Goal: Navigation & Orientation: Find specific page/section

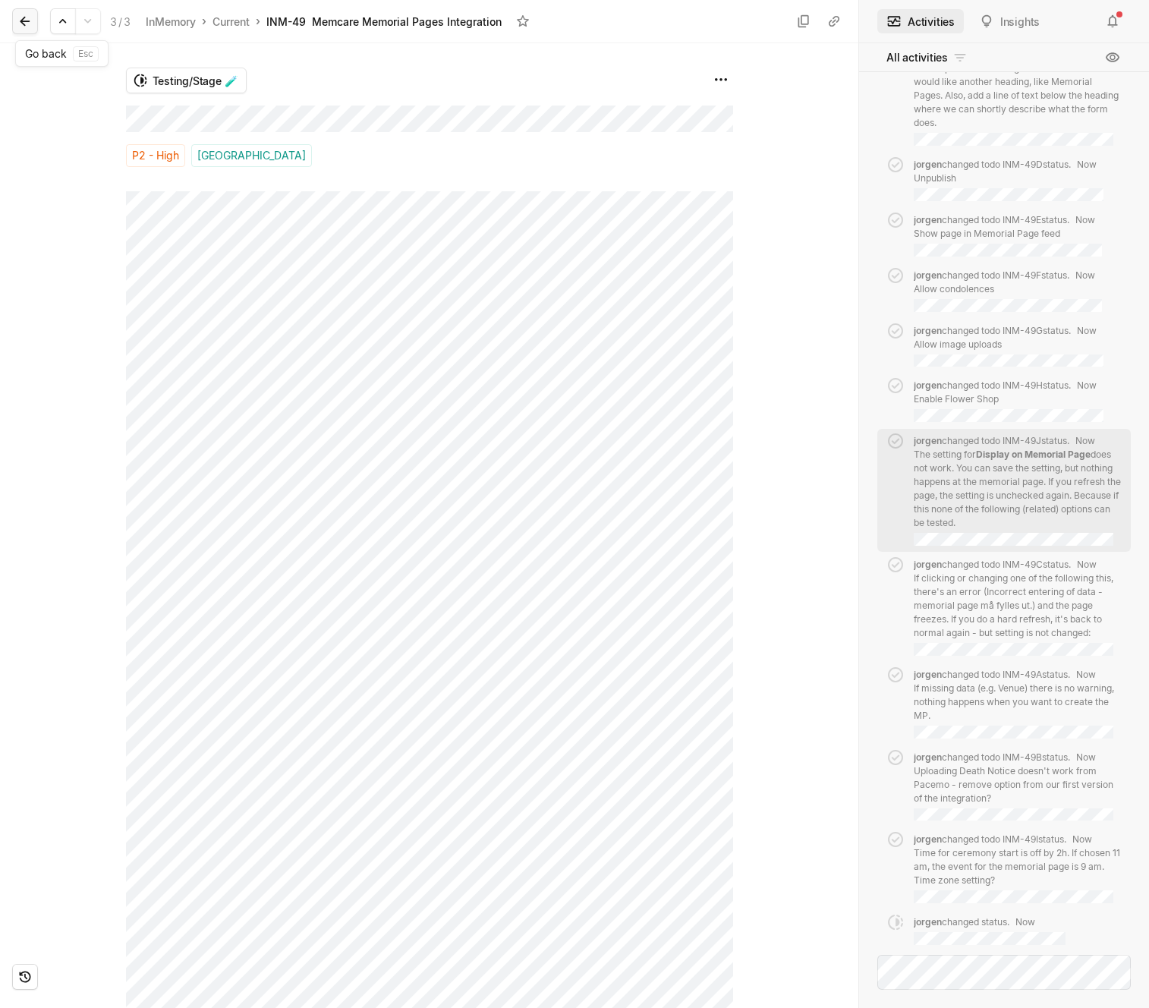
click at [32, 20] on icon at bounding box center [24, 21] width 15 height 15
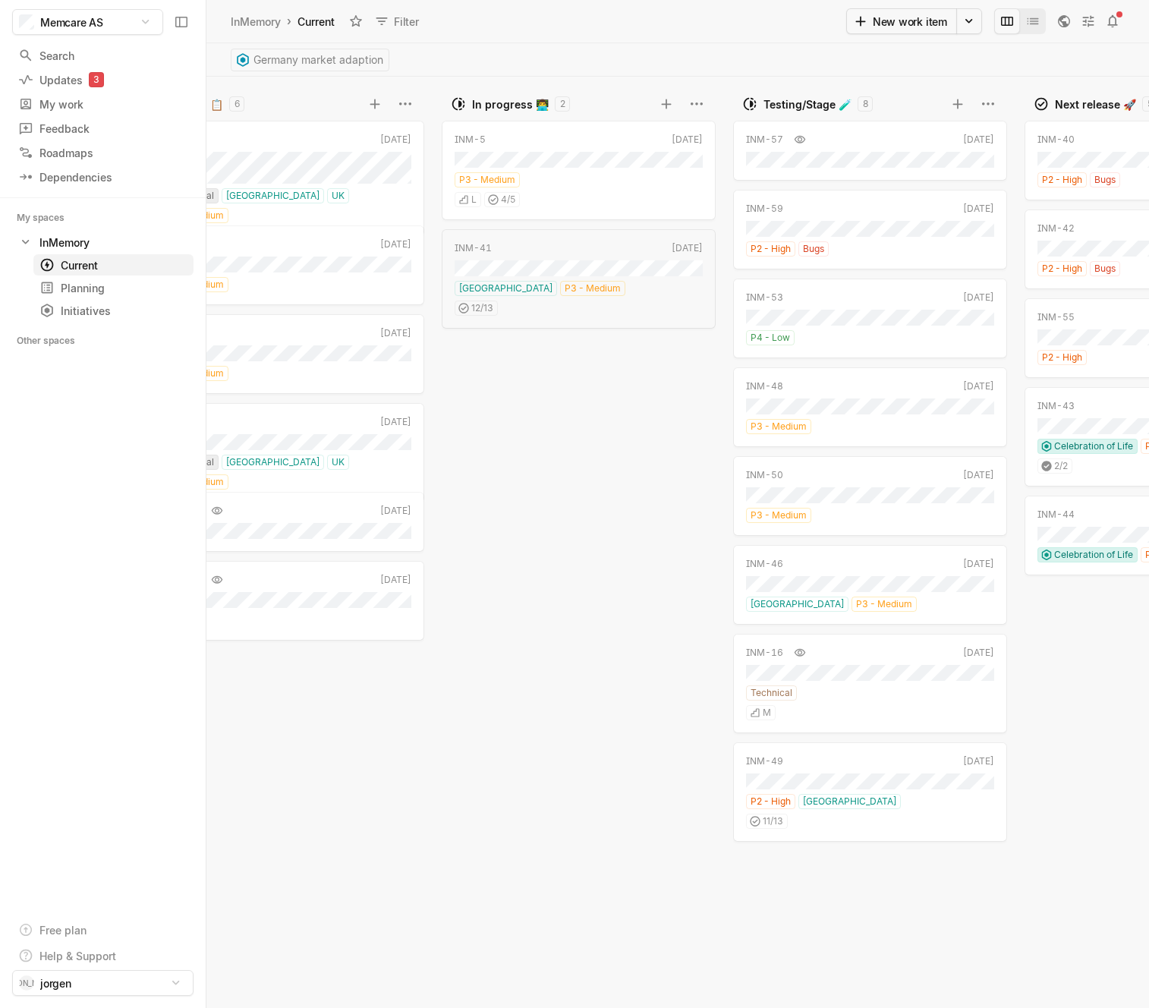
scroll to position [0, 88]
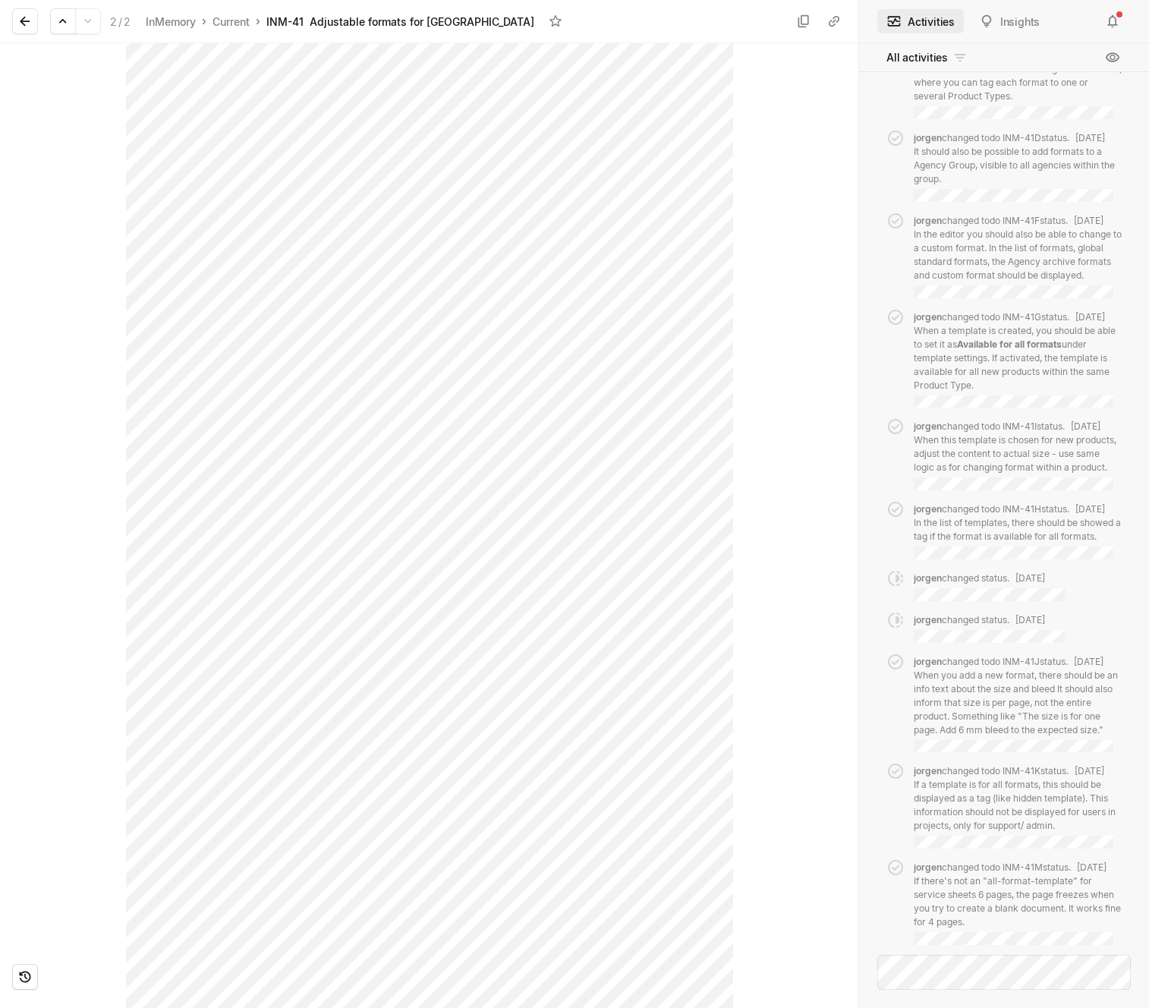
scroll to position [868, 0]
click at [28, 24] on icon at bounding box center [24, 21] width 15 height 15
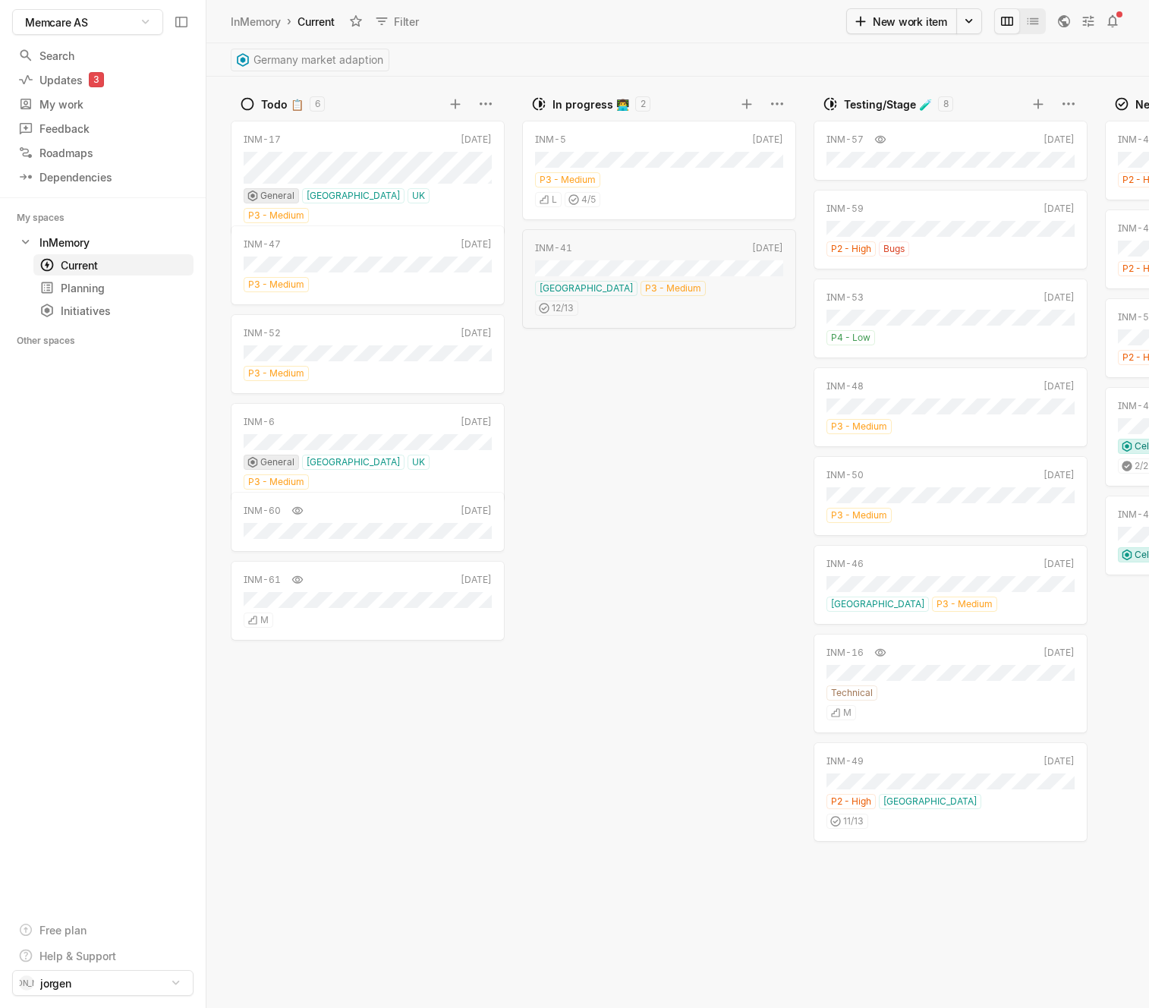
scroll to position [0, 88]
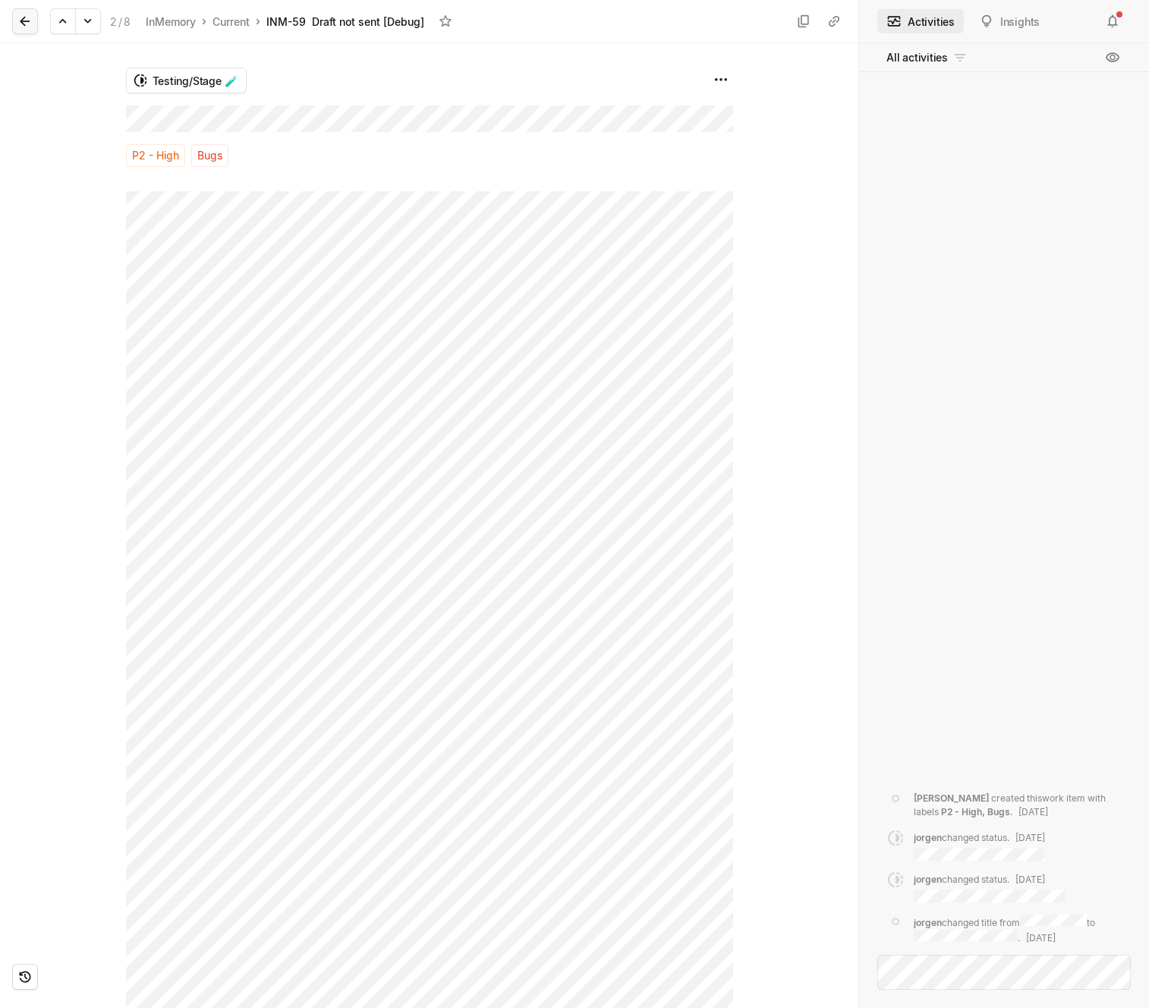
click at [27, 24] on icon at bounding box center [24, 21] width 15 height 15
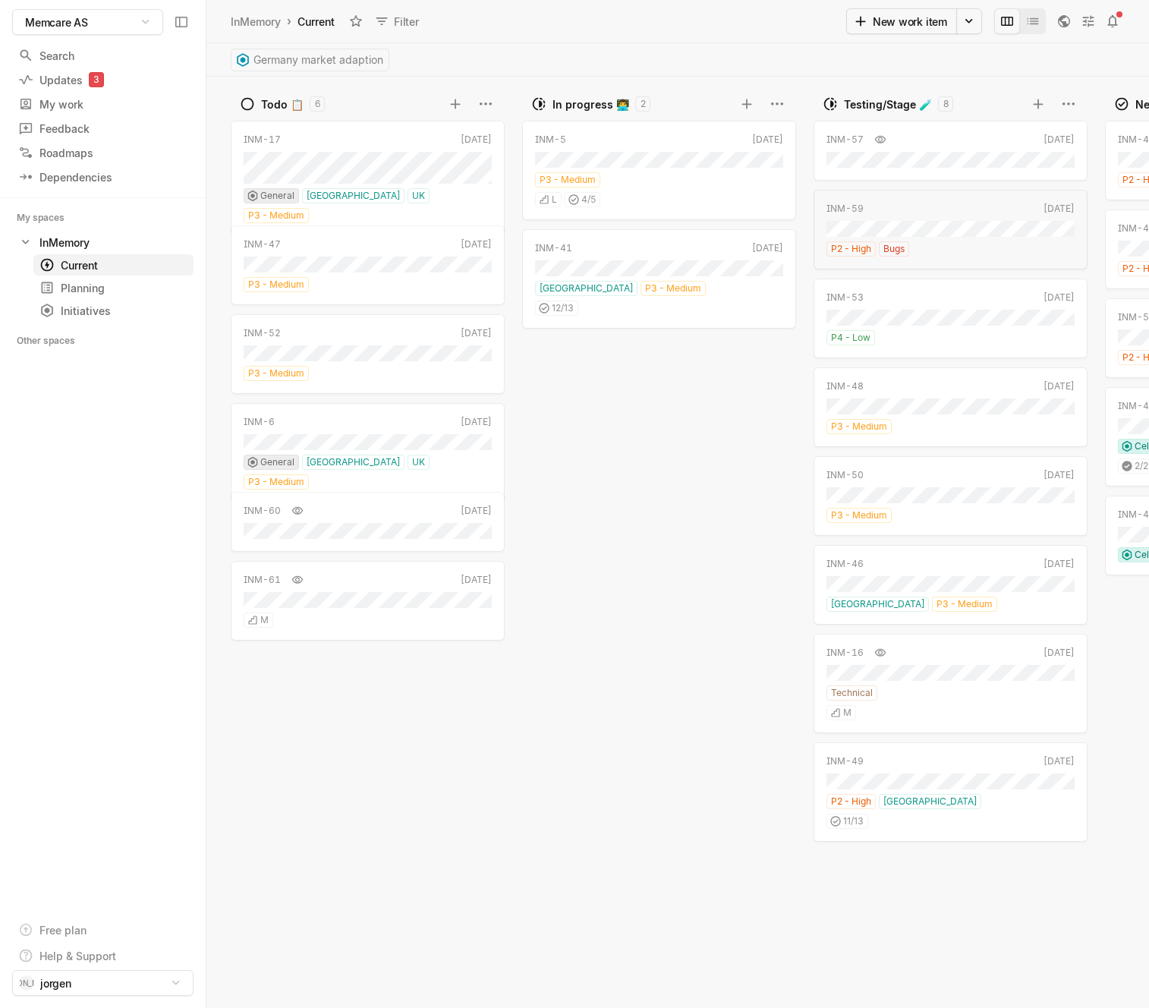
scroll to position [0, 88]
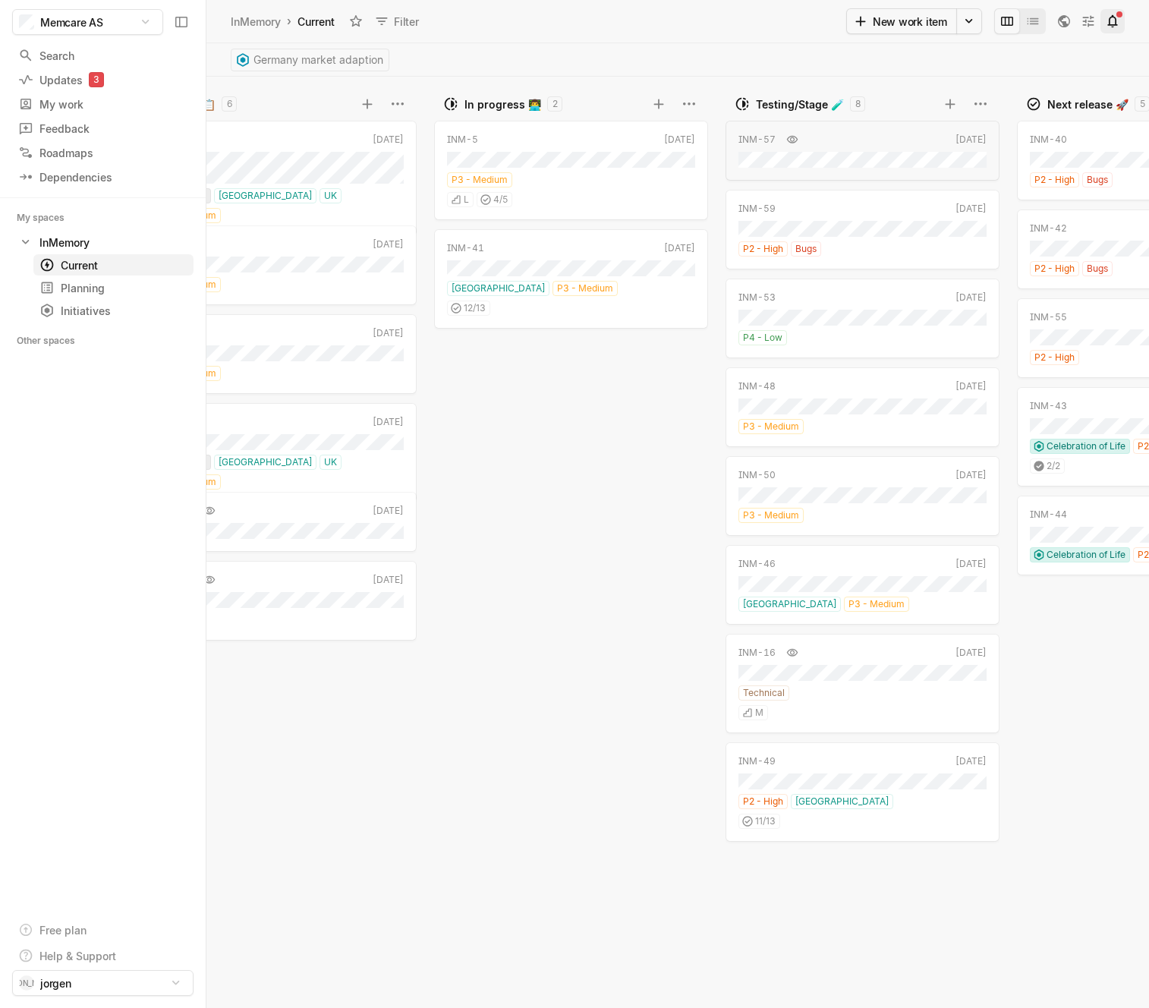
click at [1122, 15] on button at bounding box center [1112, 21] width 24 height 24
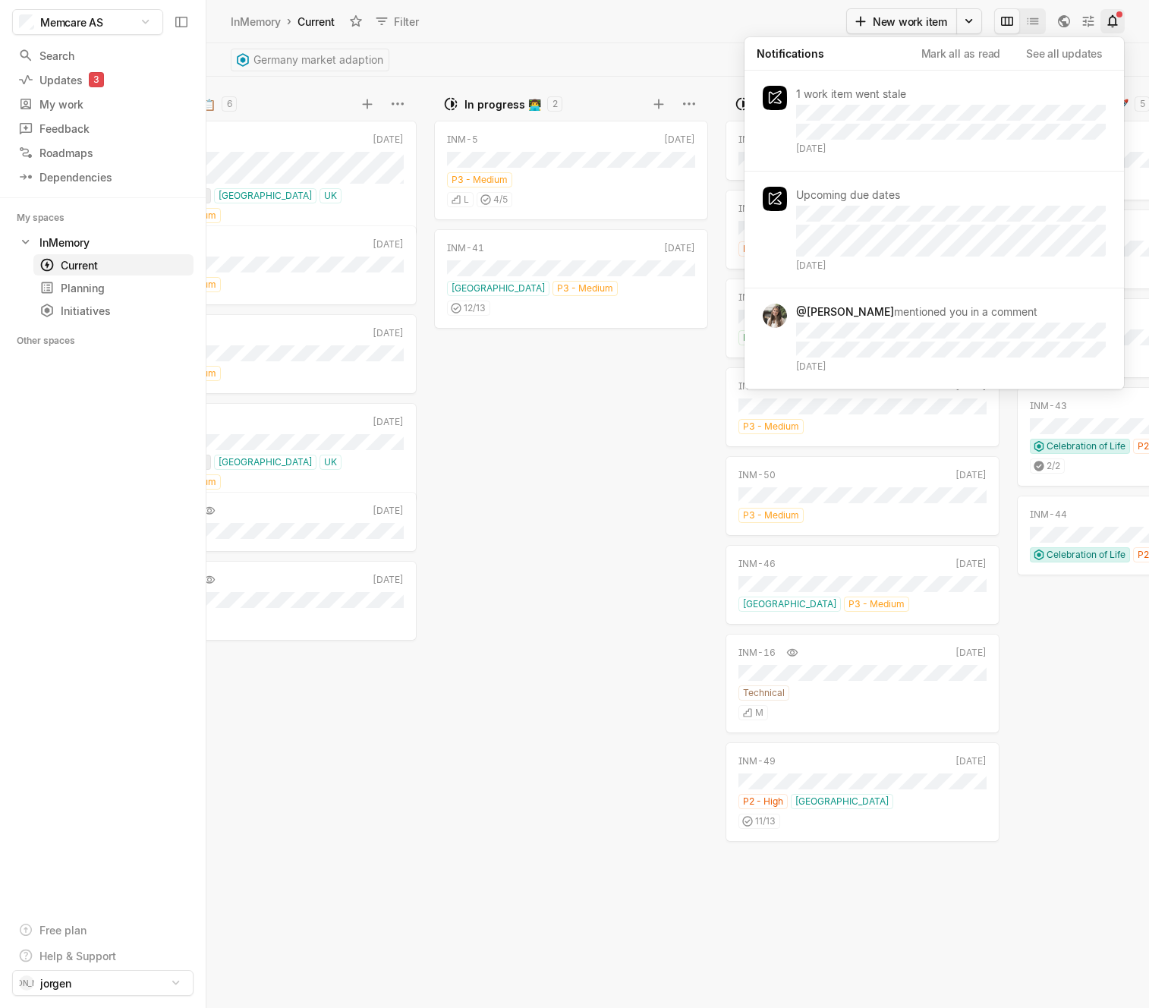
click at [1122, 15] on button at bounding box center [1112, 21] width 24 height 24
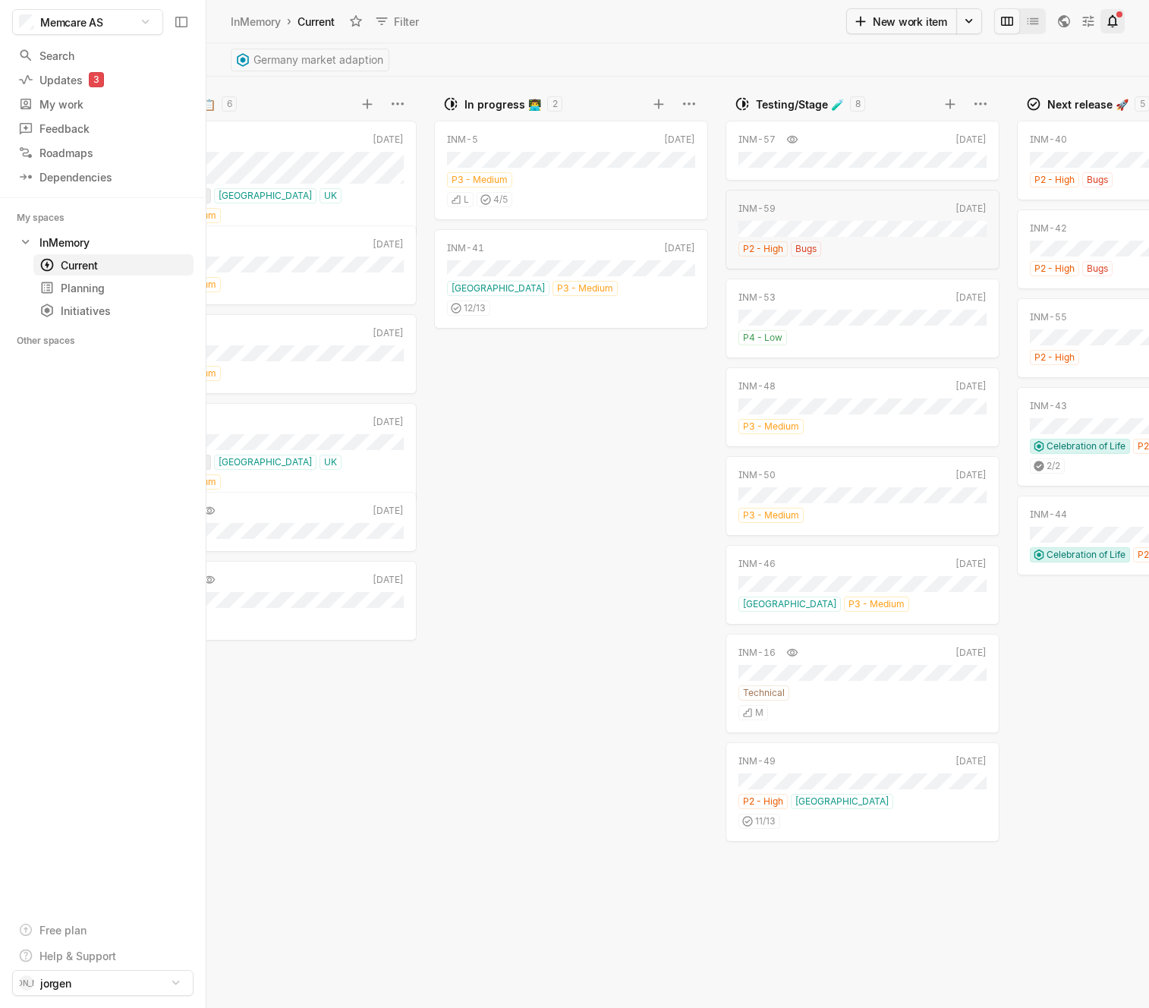
click at [1115, 17] on icon at bounding box center [1112, 21] width 10 height 13
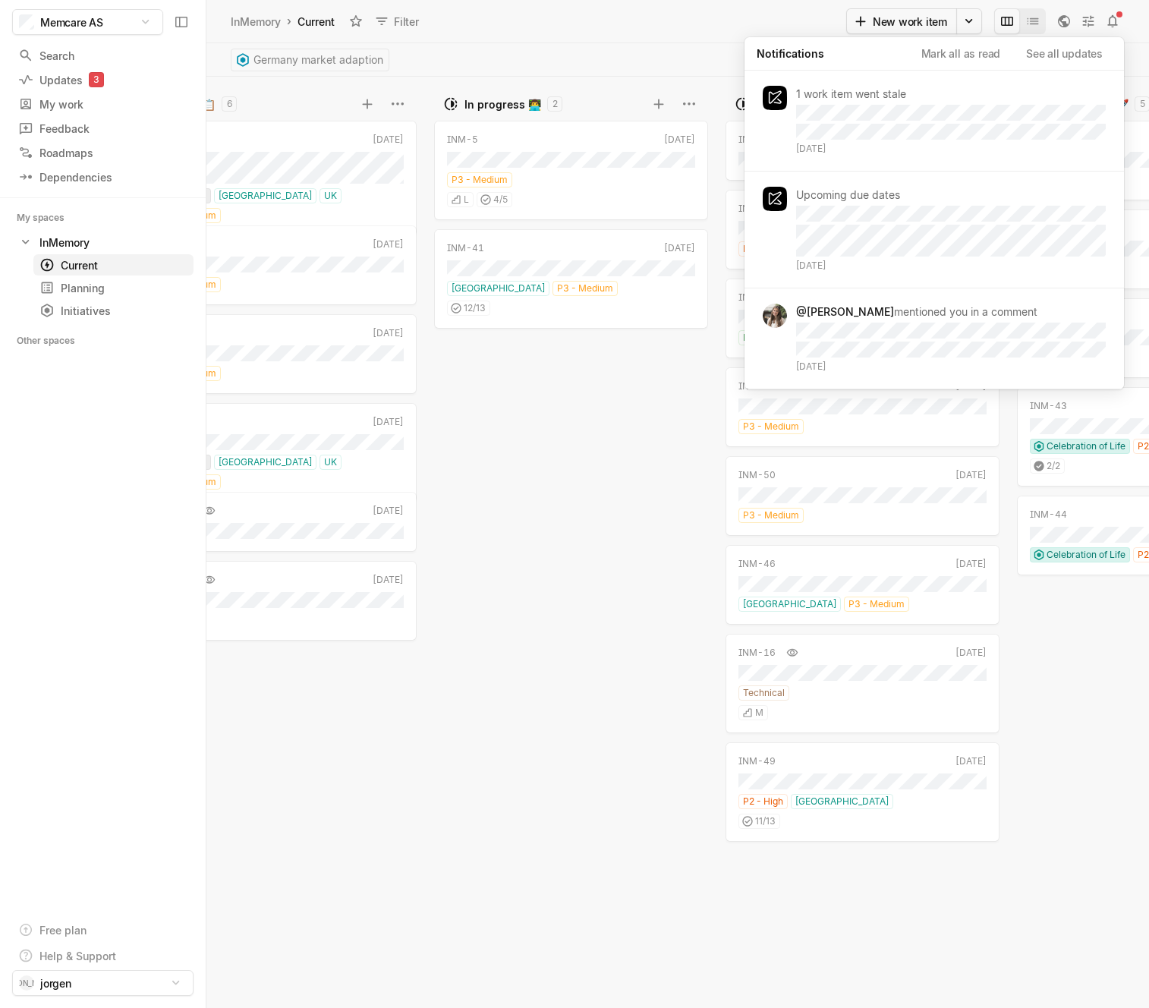
click at [598, 423] on div "INM-5 [DATE] P3 - Medium L 4 / 5 INM-41 [DATE] [GEOGRAPHIC_DATA] P3 - Medium 12…" at bounding box center [574, 562] width 281 height 892
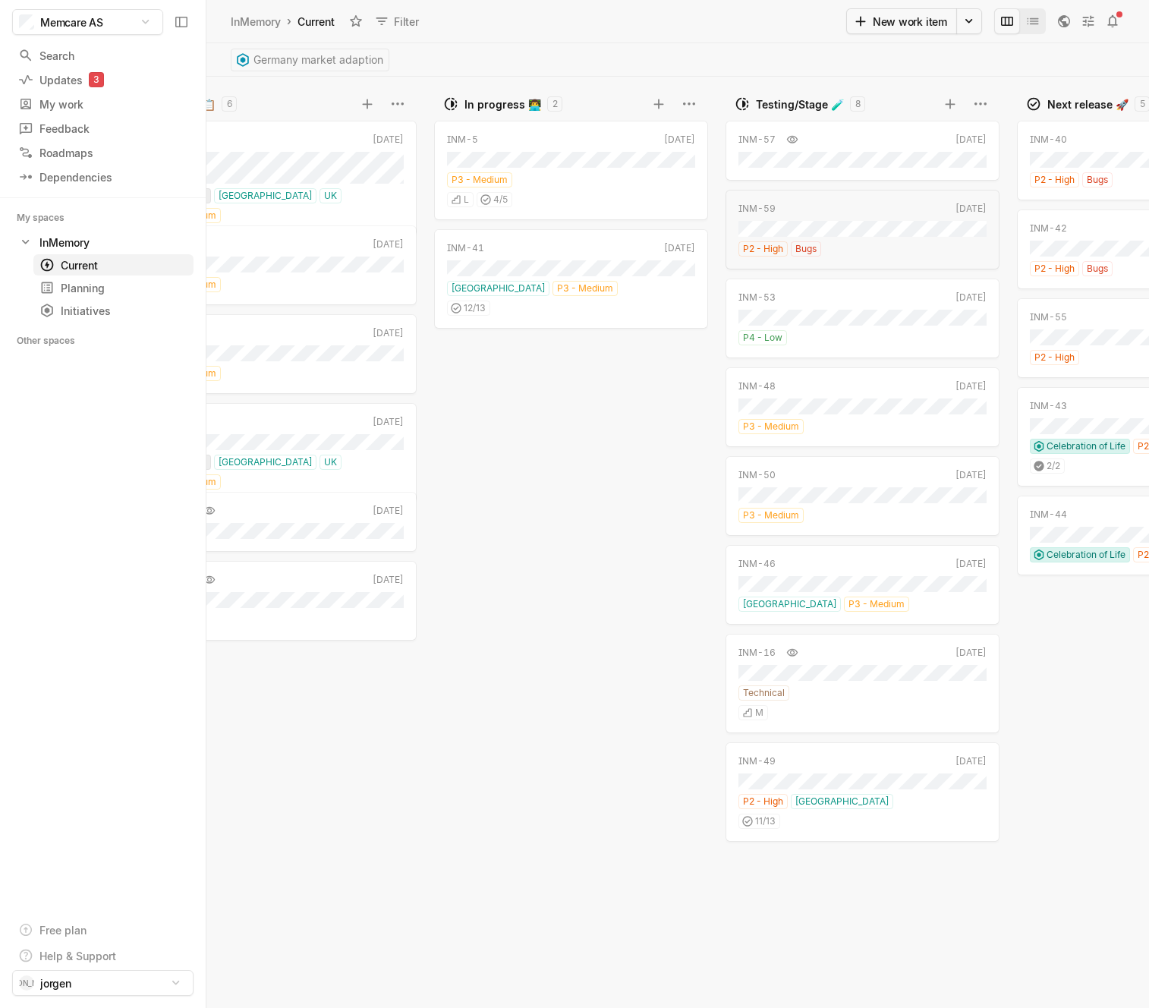
drag, startPoint x: 472, startPoint y: 493, endPoint x: 467, endPoint y: 390, distance: 103.3
